Goal: Task Accomplishment & Management: Manage account settings

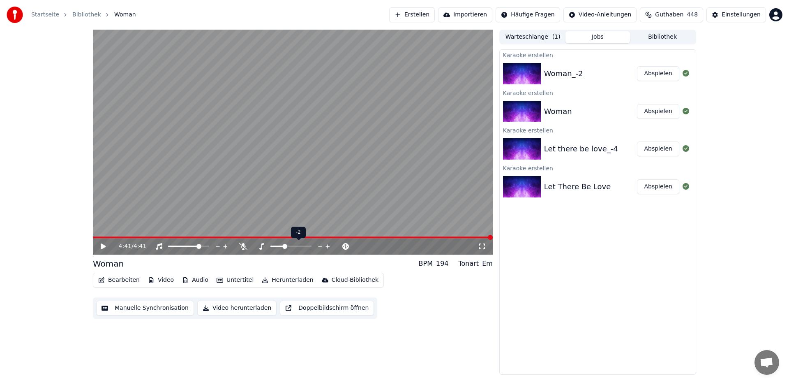
click at [328, 247] on icon at bounding box center [328, 246] width 8 height 8
click at [668, 31] on button "Bibliothek" at bounding box center [662, 37] width 65 height 12
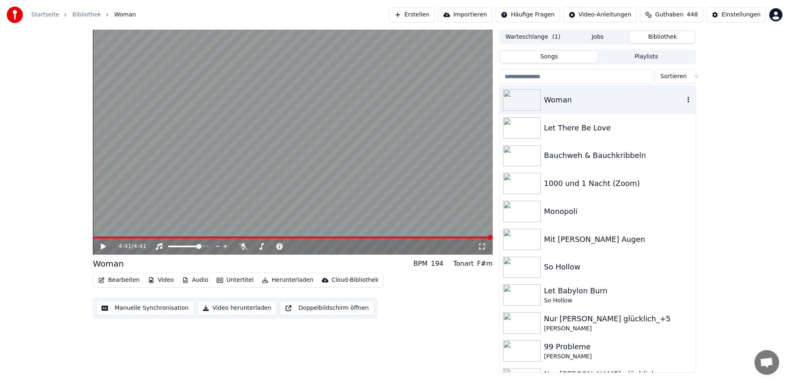
click at [576, 99] on div "Woman" at bounding box center [614, 100] width 140 height 12
click at [555, 130] on div "Let There Be Love" at bounding box center [614, 128] width 140 height 12
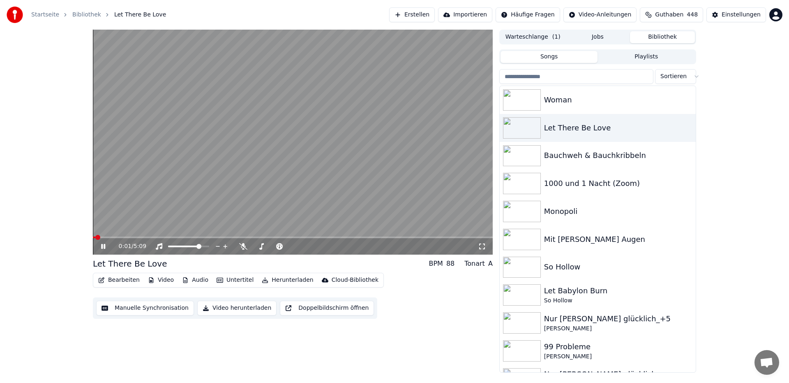
click at [105, 248] on icon at bounding box center [103, 246] width 4 height 5
click at [102, 247] on icon at bounding box center [103, 246] width 5 height 6
click at [102, 247] on icon at bounding box center [103, 246] width 4 height 5
click at [116, 280] on button "Bearbeiten" at bounding box center [119, 280] width 48 height 12
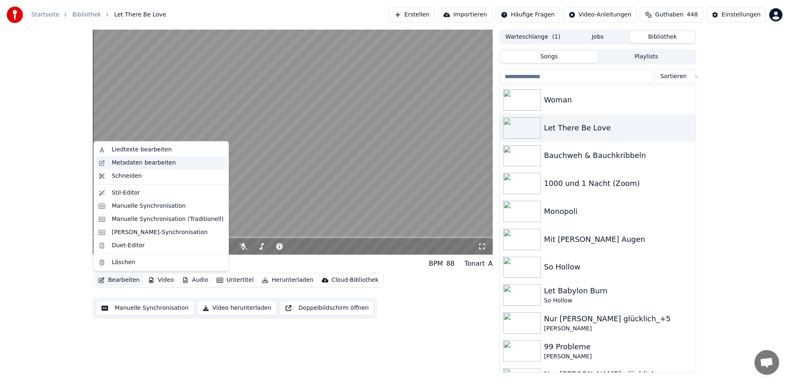
click at [158, 163] on div "Metadaten bearbeiten" at bounding box center [144, 163] width 64 height 8
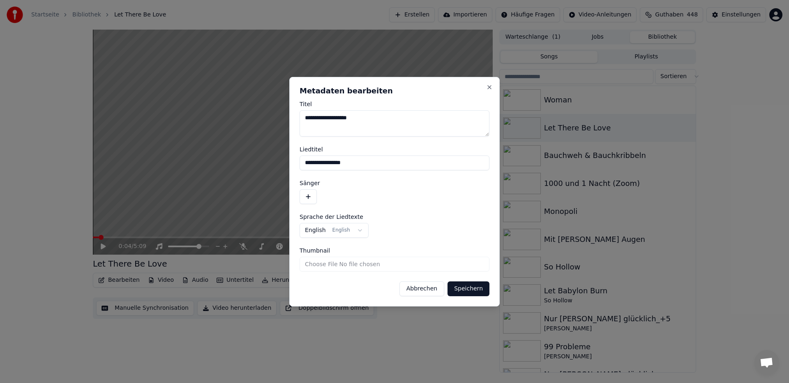
click at [357, 164] on input "**********" at bounding box center [395, 162] width 190 height 15
type input "**********"
click at [448, 281] on button "Speichern" at bounding box center [469, 288] width 42 height 15
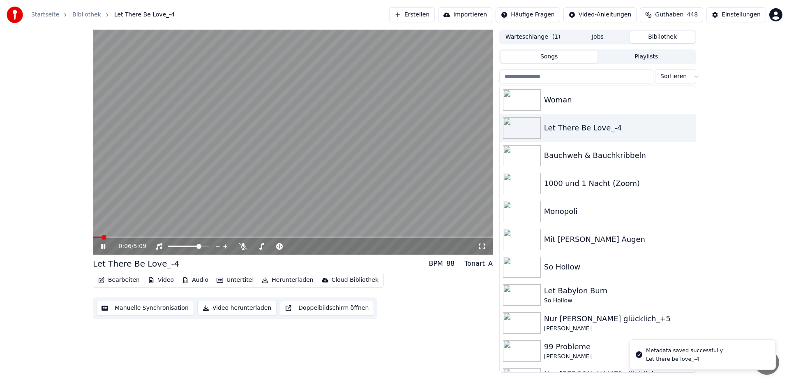
click at [104, 246] on icon at bounding box center [103, 246] width 4 height 5
click at [598, 102] on div "Woman" at bounding box center [614, 100] width 140 height 12
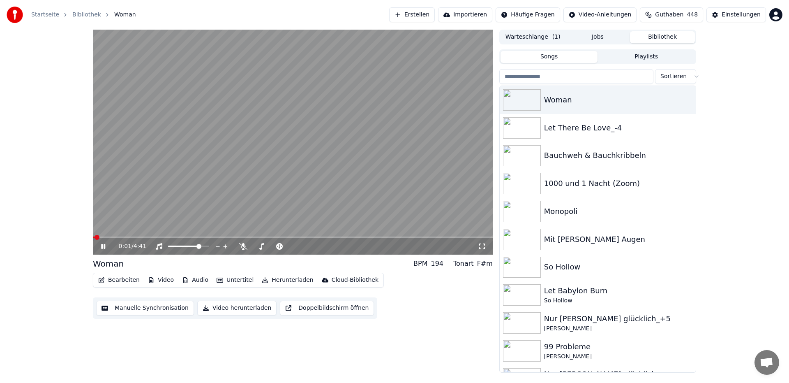
click at [103, 245] on icon at bounding box center [109, 246] width 19 height 7
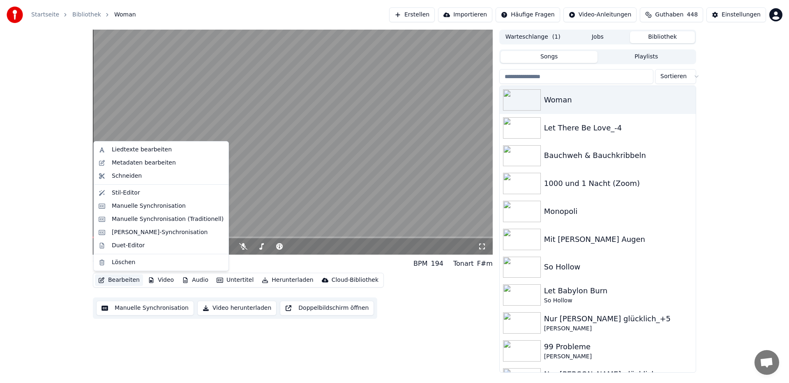
click at [129, 281] on button "Bearbeiten" at bounding box center [119, 280] width 48 height 12
click at [176, 164] on div "Metadaten bearbeiten" at bounding box center [168, 163] width 112 height 8
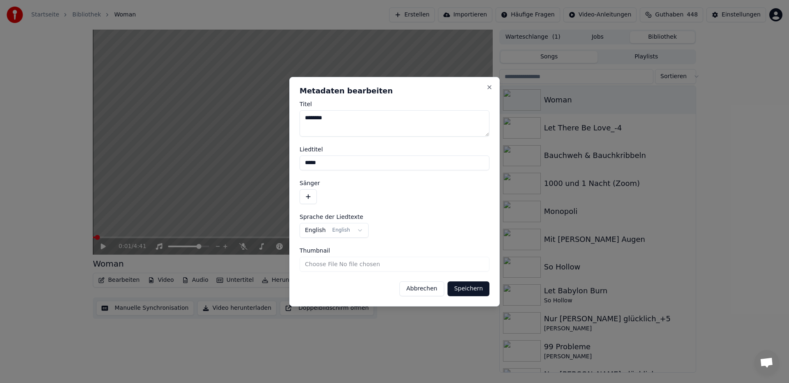
click at [330, 165] on input "*****" at bounding box center [395, 162] width 190 height 15
type input "********"
click at [448, 281] on button "Speichern" at bounding box center [469, 288] width 42 height 15
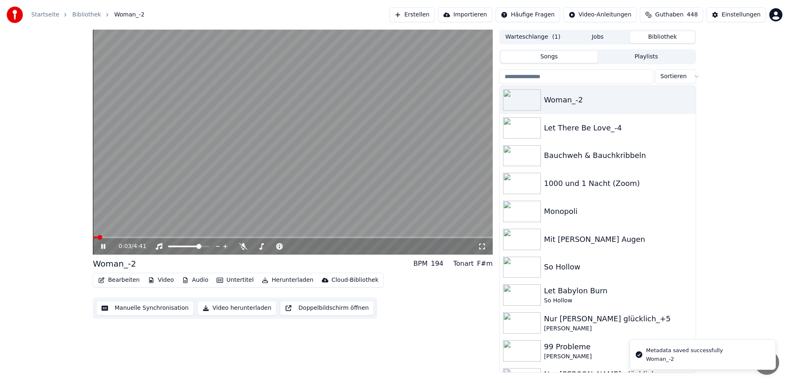
click at [102, 246] on icon at bounding box center [103, 246] width 4 height 5
click at [93, 237] on span at bounding box center [95, 237] width 5 height 5
click at [102, 249] on icon at bounding box center [109, 246] width 19 height 7
click at [116, 235] on span at bounding box center [118, 237] width 5 height 5
click at [93, 235] on span at bounding box center [95, 237] width 5 height 5
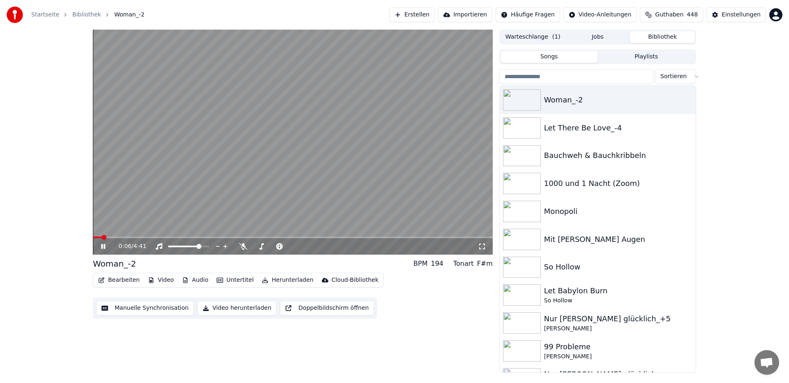
click at [101, 237] on span at bounding box center [97, 237] width 9 height 2
click at [93, 237] on span at bounding box center [93, 237] width 0 height 2
click at [195, 247] on span at bounding box center [194, 246] width 5 height 5
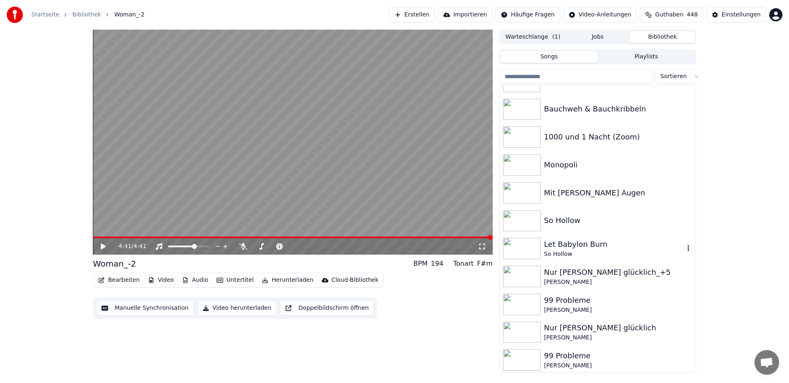
scroll to position [102, 0]
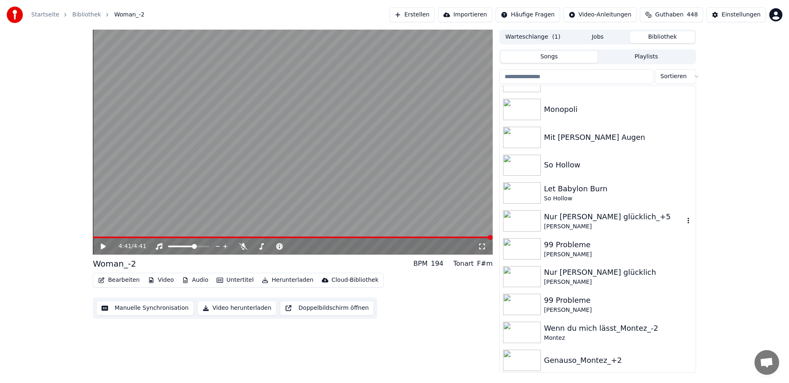
click at [609, 218] on div "Nur [PERSON_NAME] glücklich_+5" at bounding box center [614, 217] width 140 height 12
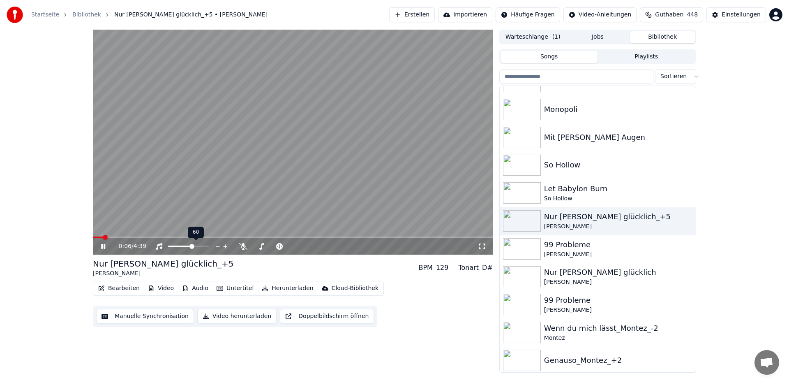
click at [192, 248] on span at bounding box center [192, 246] width 5 height 5
click at [194, 249] on span at bounding box center [193, 246] width 5 height 5
drag, startPoint x: 191, startPoint y: 245, endPoint x: 194, endPoint y: 249, distance: 4.7
click at [194, 249] on div at bounding box center [196, 246] width 66 height 8
click at [185, 249] on span at bounding box center [185, 246] width 5 height 5
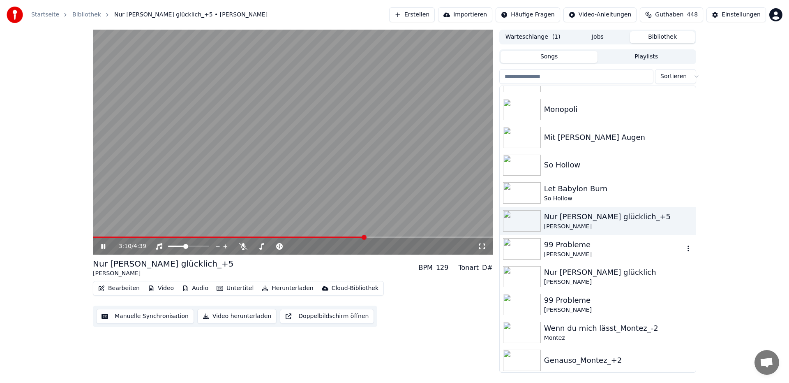
click at [570, 244] on div "99 Probleme" at bounding box center [614, 245] width 140 height 12
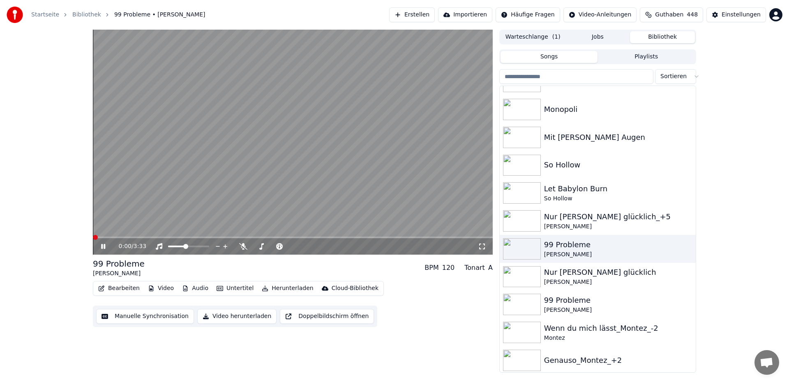
click at [93, 235] on span at bounding box center [95, 237] width 5 height 5
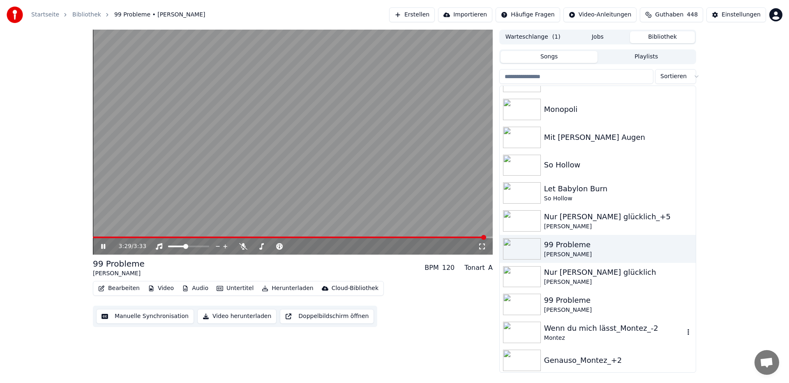
click at [602, 333] on div "Wenn du mich lässt_Montez_-2" at bounding box center [614, 328] width 140 height 12
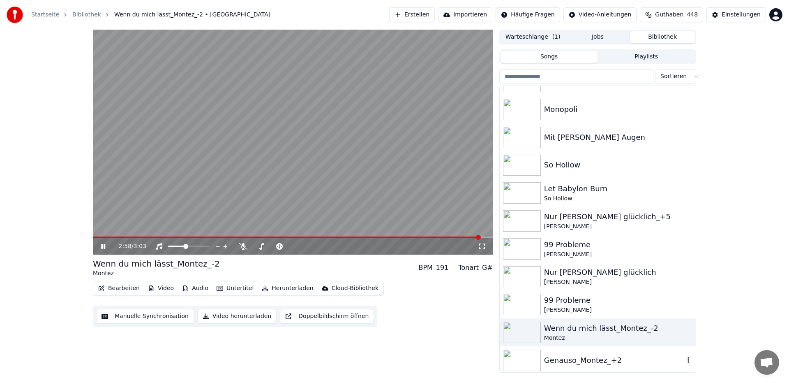
click at [584, 359] on div "Genauso_Montez_+2" at bounding box center [614, 360] width 140 height 12
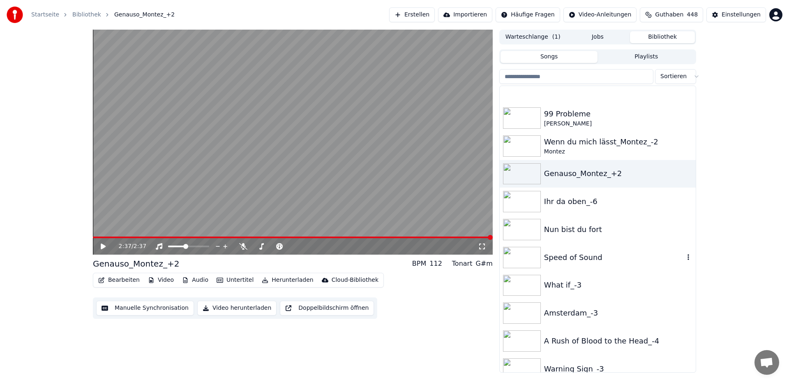
scroll to position [332, 0]
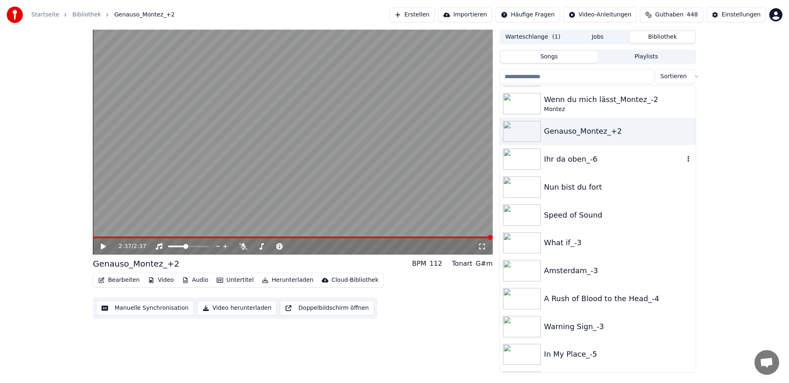
click at [591, 157] on div "Ihr da oben_-6" at bounding box center [614, 159] width 140 height 12
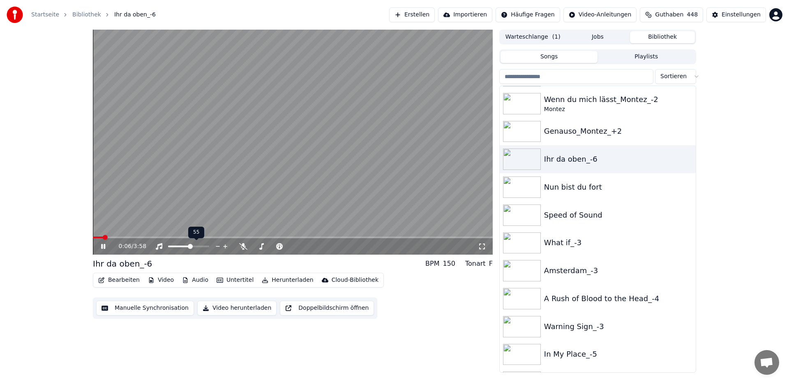
click at [190, 248] on span at bounding box center [190, 246] width 5 height 5
click at [108, 235] on span at bounding box center [110, 237] width 5 height 5
click at [103, 248] on icon at bounding box center [109, 246] width 19 height 7
click at [95, 235] on span at bounding box center [97, 237] width 5 height 5
click at [100, 245] on icon at bounding box center [109, 246] width 19 height 7
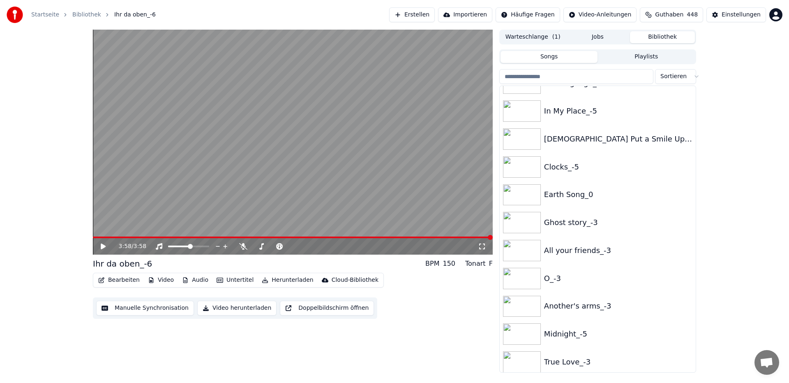
scroll to position [612, 0]
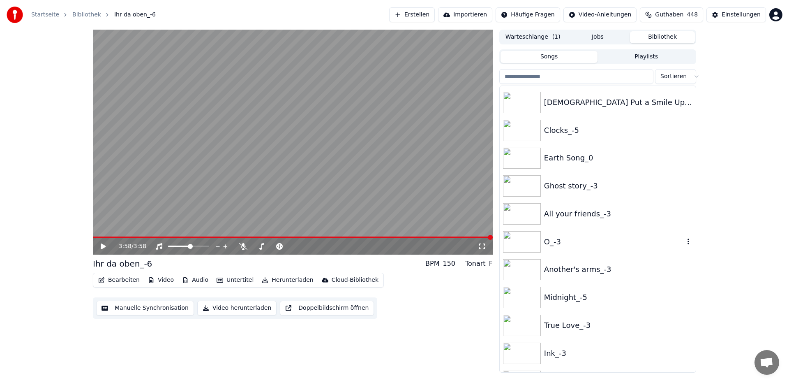
click at [549, 238] on div "O_-3" at bounding box center [614, 242] width 140 height 12
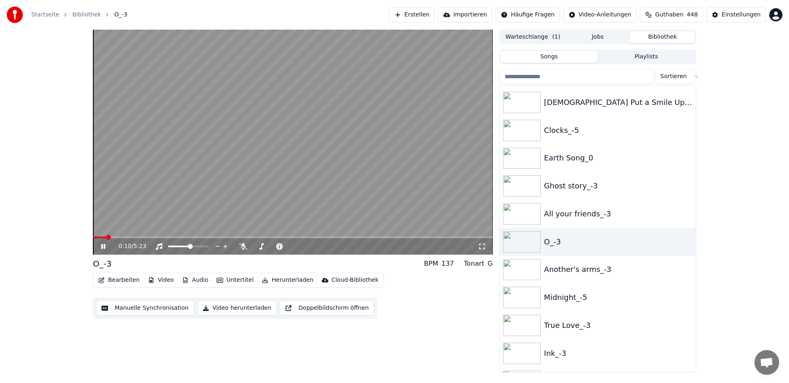
click at [102, 248] on icon at bounding box center [103, 246] width 4 height 5
click at [93, 235] on span at bounding box center [95, 237] width 5 height 5
click at [102, 248] on icon at bounding box center [103, 246] width 5 height 6
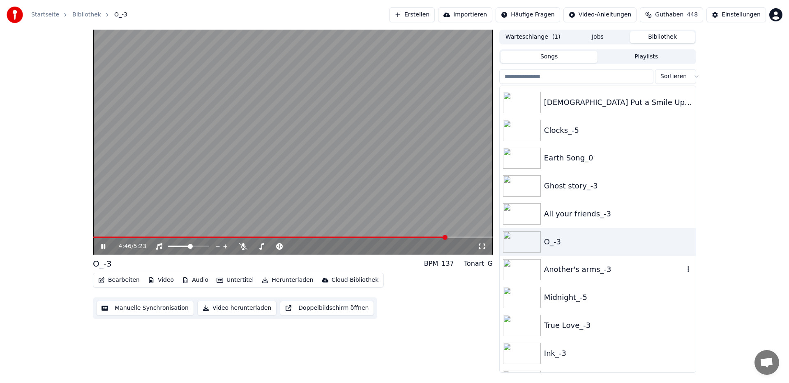
click at [598, 272] on div "Another's arms_-3" at bounding box center [614, 270] width 140 height 12
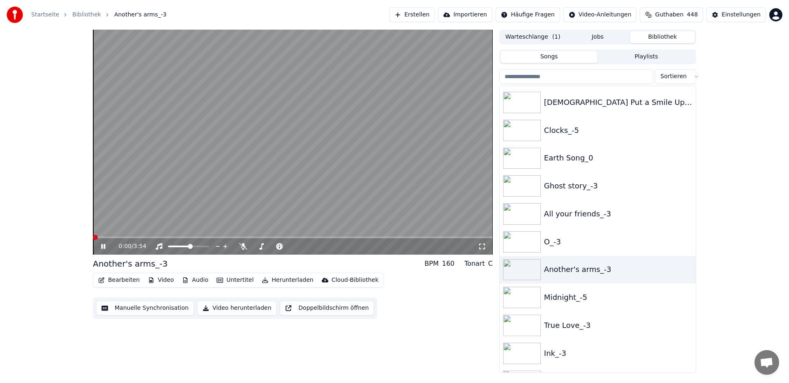
click at [93, 239] on span at bounding box center [95, 237] width 5 height 5
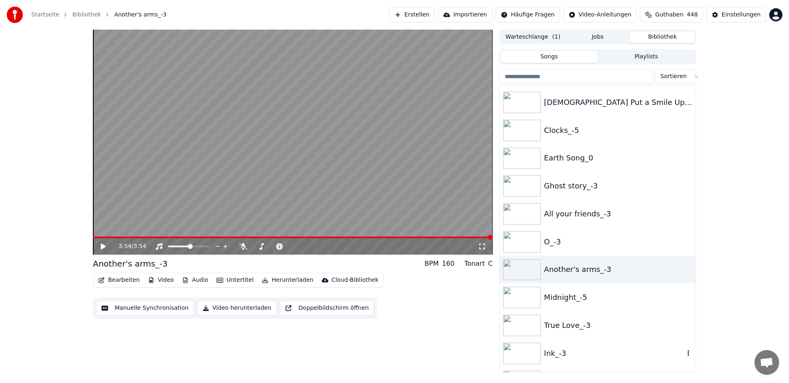
click at [571, 354] on div "Ink_-3" at bounding box center [614, 353] width 140 height 12
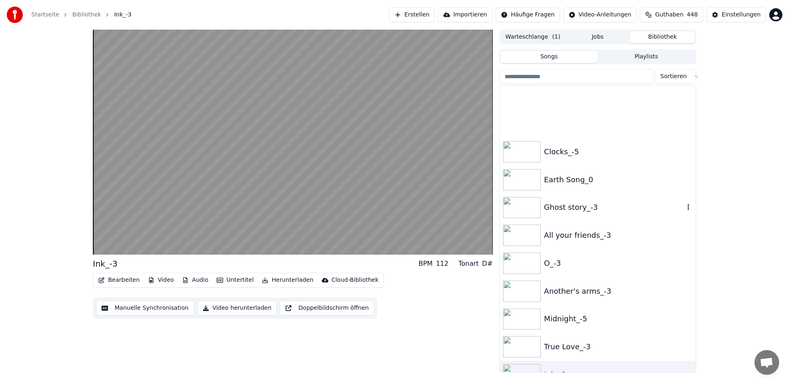
scroll to position [774, 0]
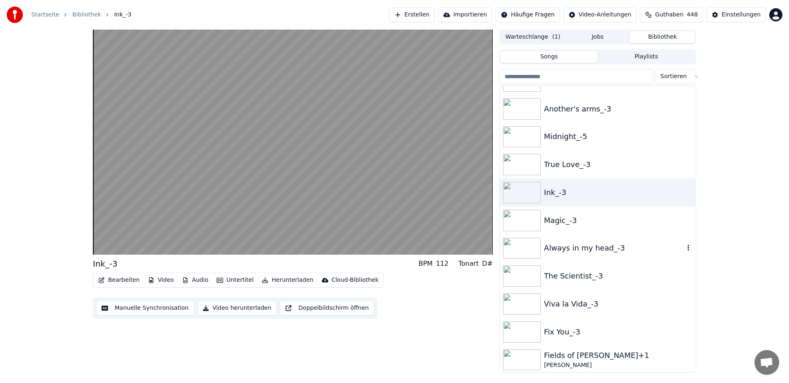
click at [592, 250] on div "Always in my head_-3" at bounding box center [614, 248] width 140 height 12
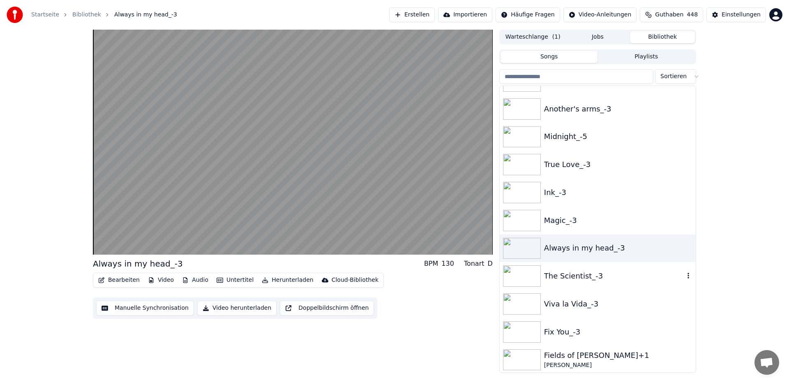
scroll to position [831, 0]
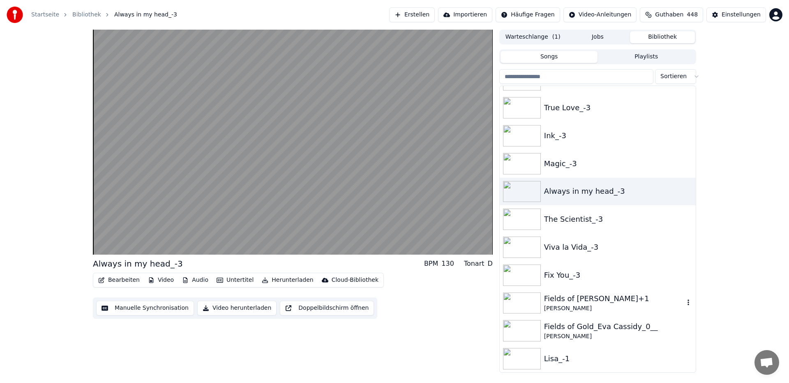
click at [570, 301] on div "Fields of [PERSON_NAME]+1" at bounding box center [614, 299] width 140 height 12
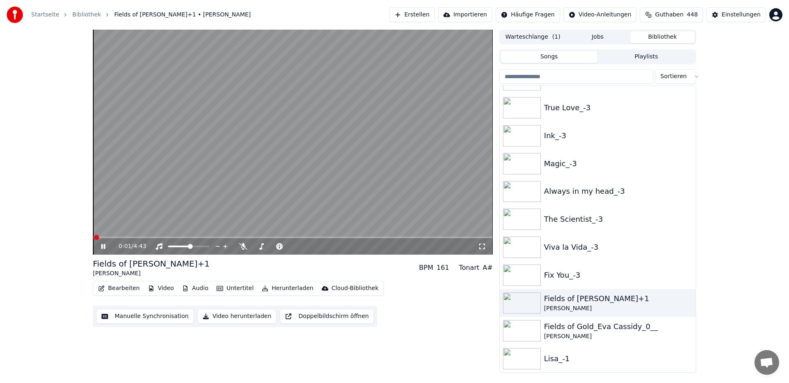
click at [106, 248] on icon at bounding box center [109, 246] width 19 height 7
click at [93, 235] on span at bounding box center [95, 237] width 5 height 5
click at [101, 250] on icon at bounding box center [109, 246] width 19 height 7
